Goal: Information Seeking & Learning: Stay updated

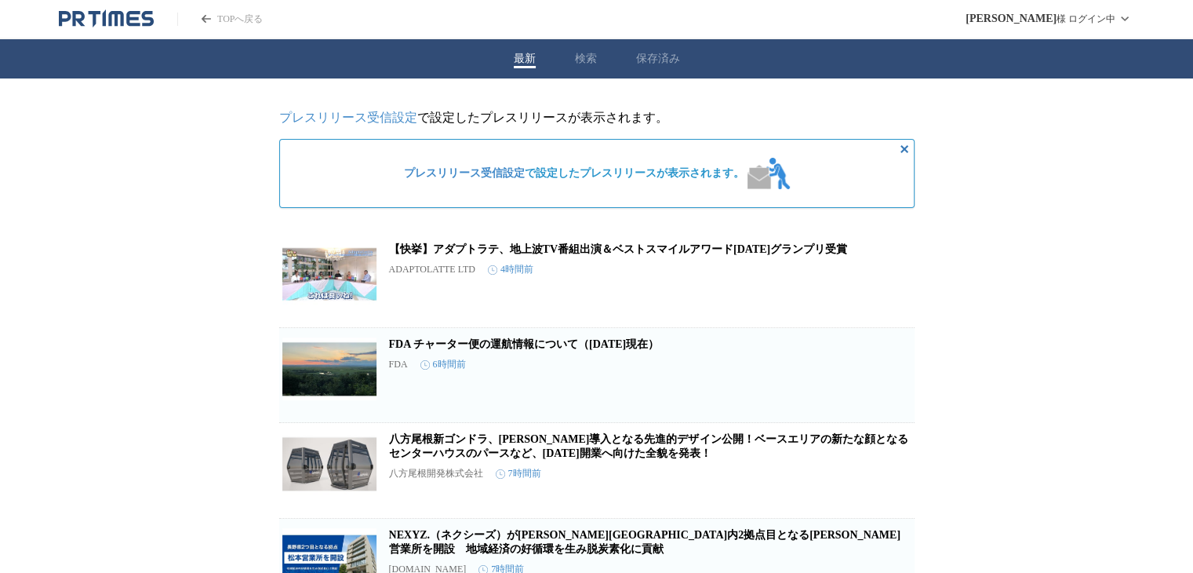
click at [102, 13] on icon "PR TIMESのトップページはこちら" at bounding box center [106, 18] width 95 height 19
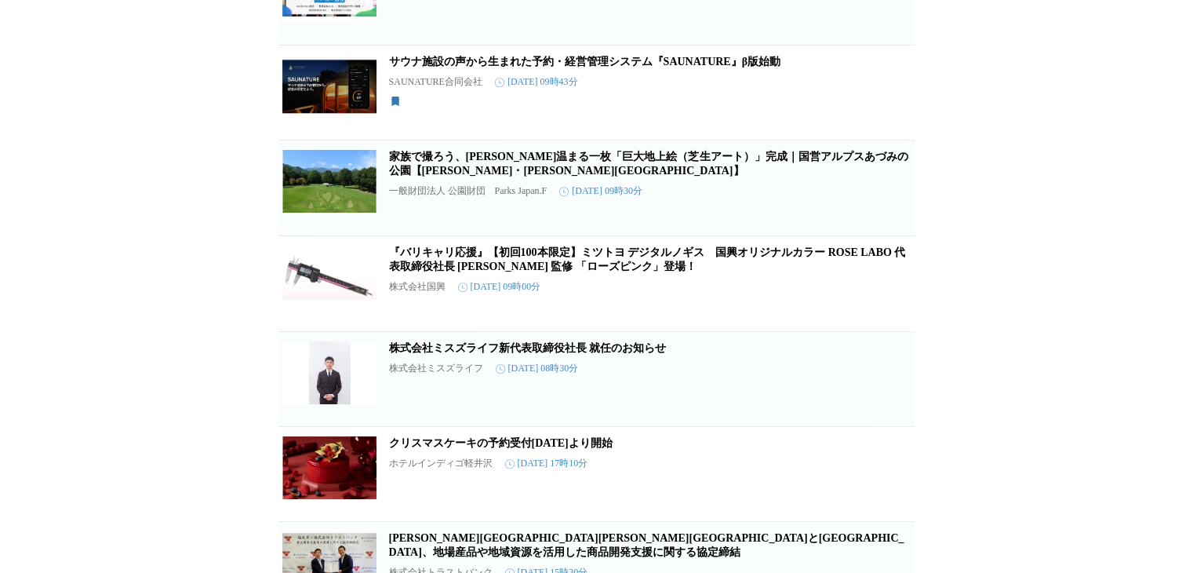
scroll to position [7339, 0]
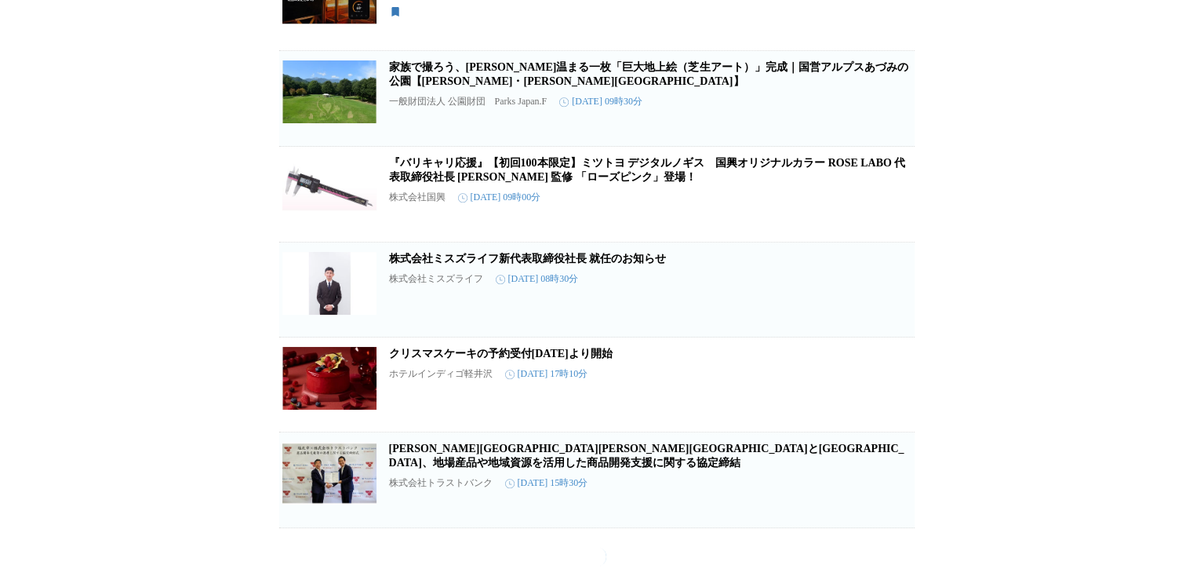
click at [461, 87] on link "家族で撮ろう、[PERSON_NAME]温まる一枚「巨大地上絵（芝生アート）」完成｜国営アルプスあづみの公園【[PERSON_NAME]・[PERSON_NA…" at bounding box center [648, 74] width 519 height 26
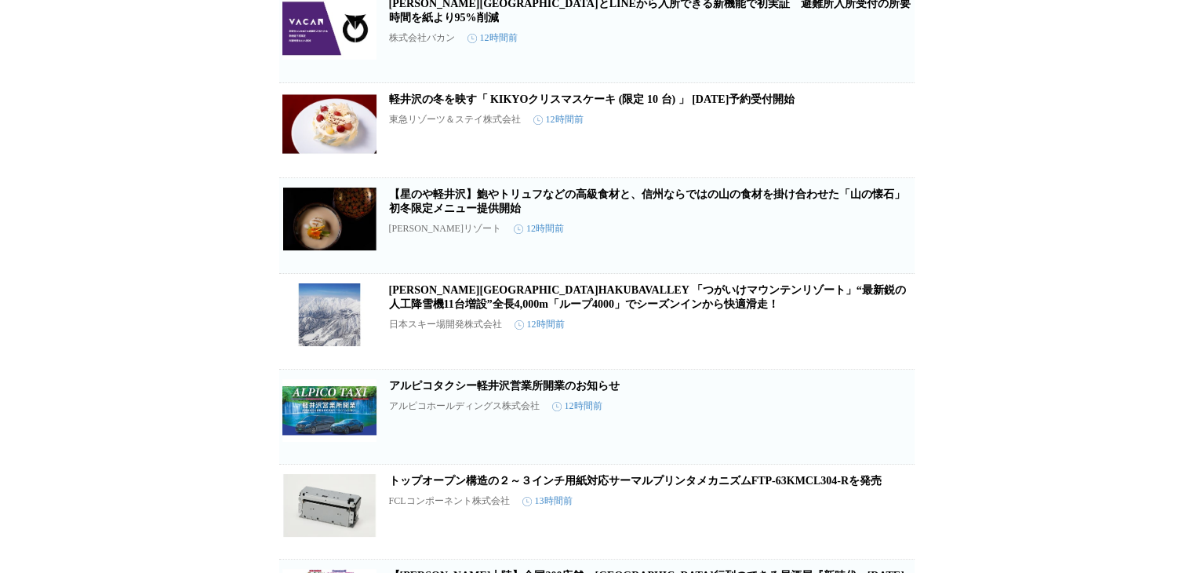
scroll to position [0, 0]
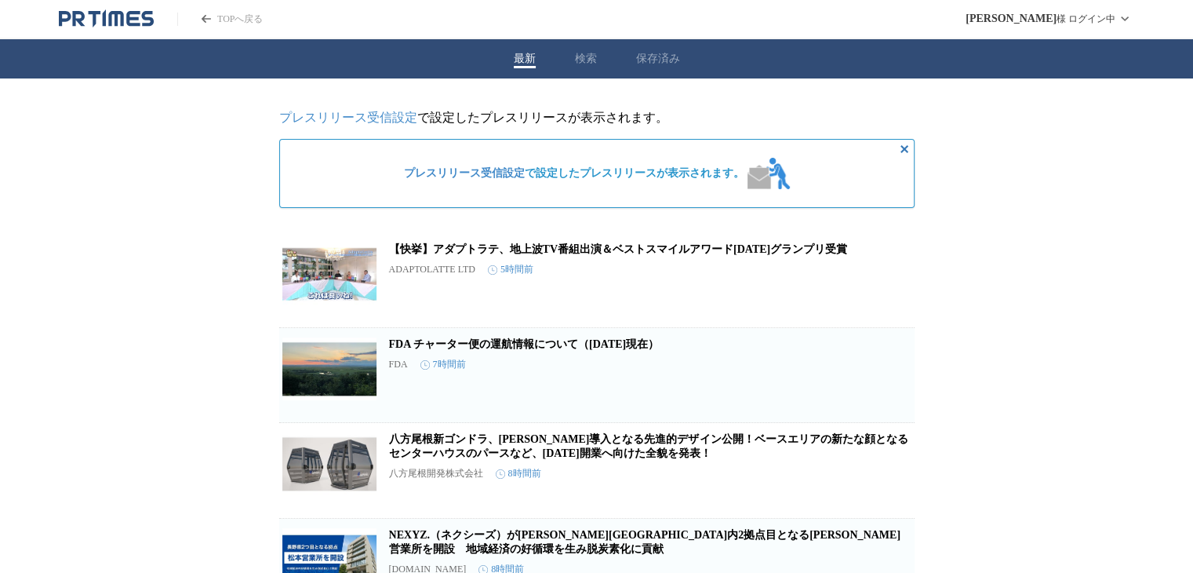
click at [148, 26] on icon "PR TIMESのトップページはこちら" at bounding box center [106, 18] width 95 height 19
click at [154, 20] on div "TOPへ戻る" at bounding box center [161, 18] width 204 height 19
click at [254, 25] on link "TOPへ戻る" at bounding box center [220, 19] width 86 height 13
